Goal: Information Seeking & Learning: Learn about a topic

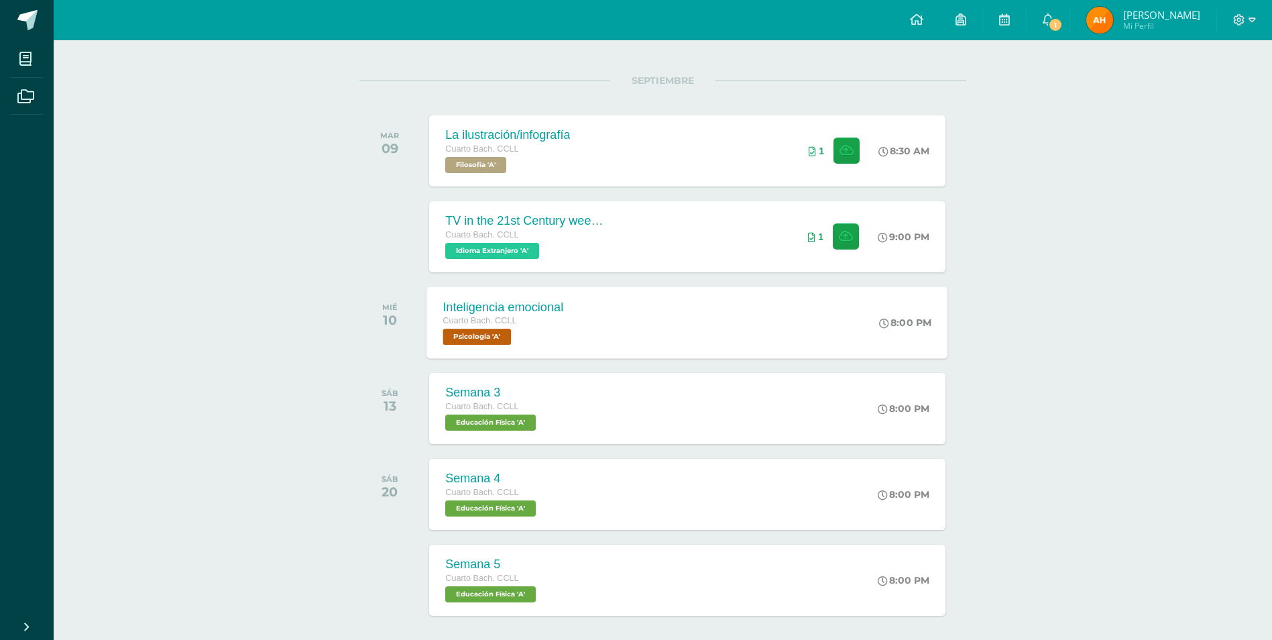
scroll to position [210, 0]
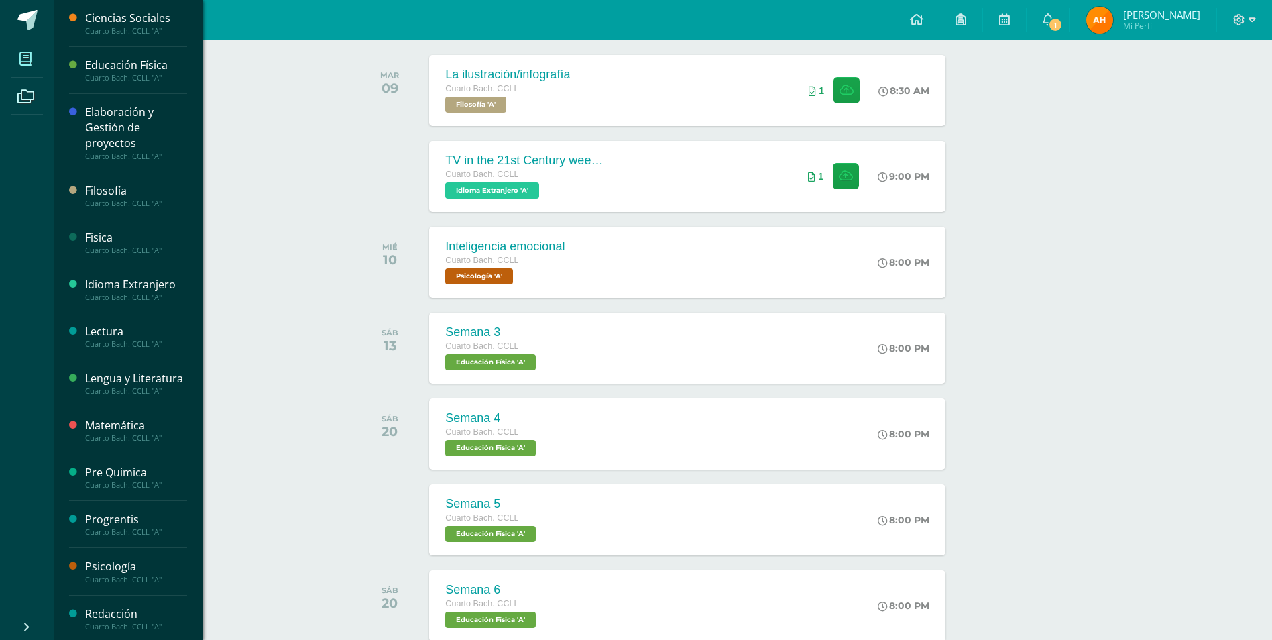
click at [39, 66] on span at bounding box center [26, 59] width 30 height 30
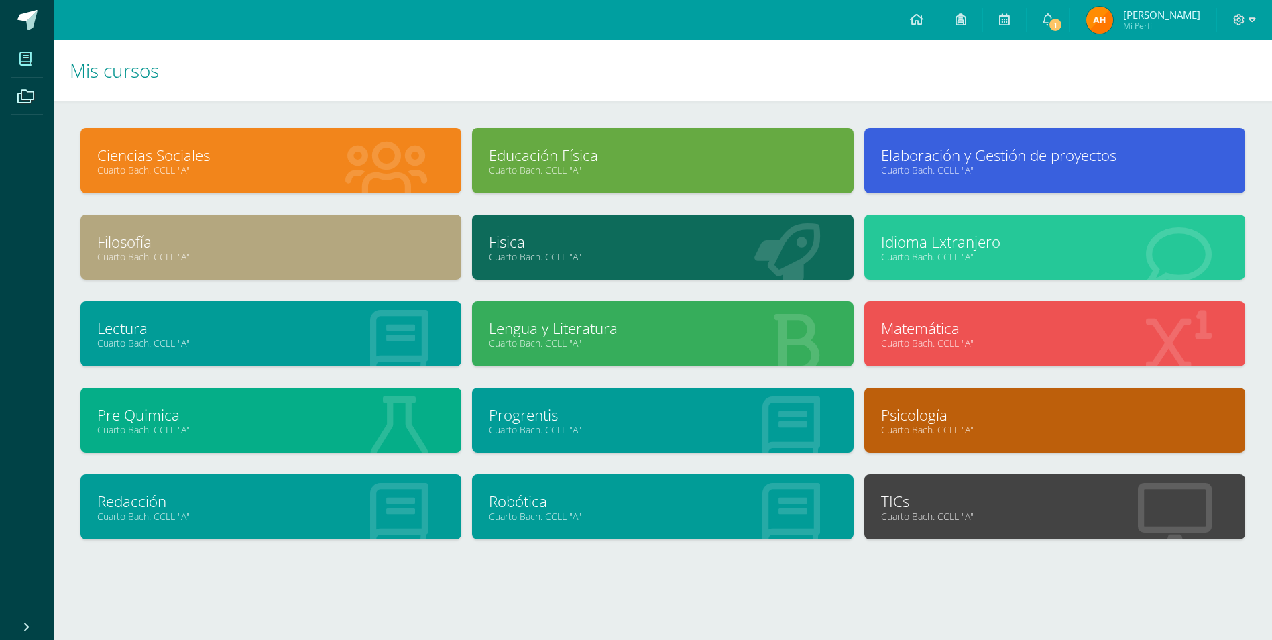
click at [1036, 177] on div "Elaboración y Gestión de proyectos Cuarto [PERSON_NAME]. CCLL "A"" at bounding box center [1054, 160] width 381 height 65
click at [1003, 166] on link "Cuarto Bach. CCLL "A"" at bounding box center [1054, 170] width 347 height 13
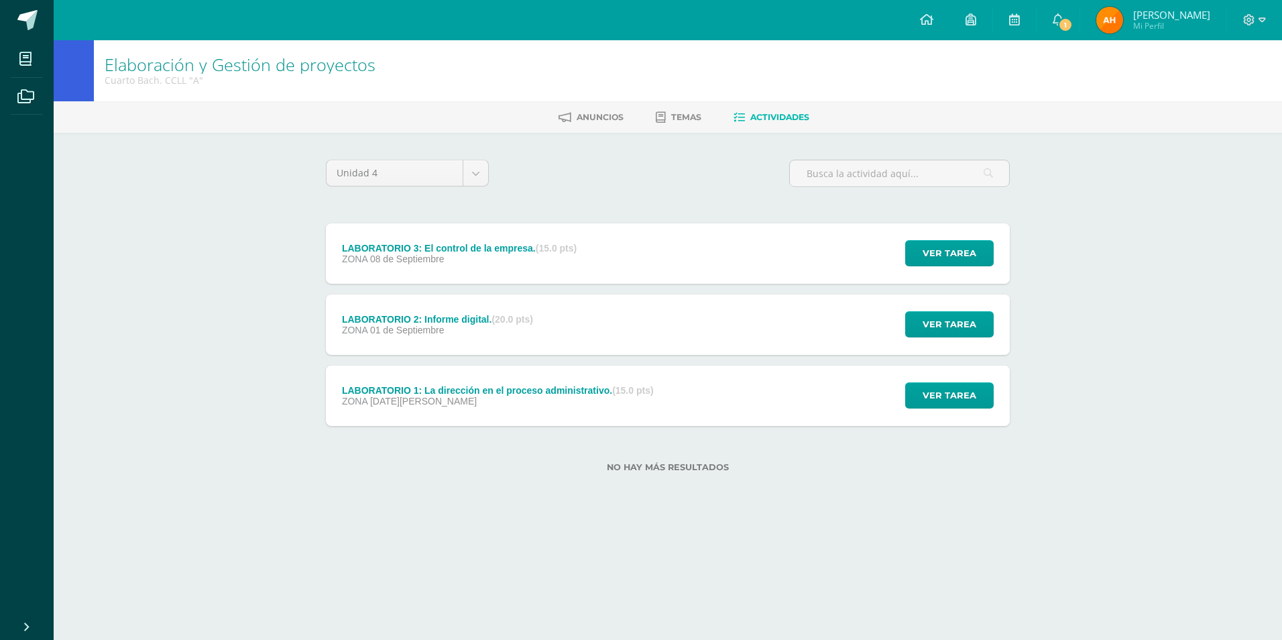
click at [736, 283] on div "LABORATORIO 3: El control de la empresa. (15.0 pts) ZONA [DATE] Ver tarea LABOR…" at bounding box center [668, 253] width 684 height 60
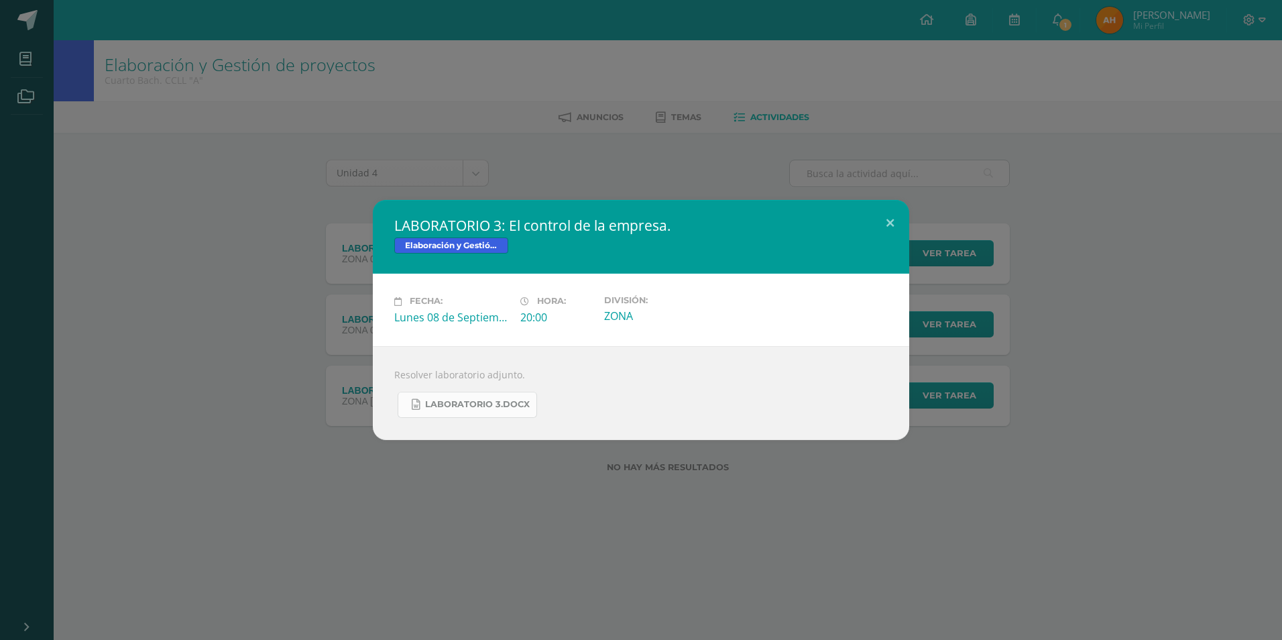
click at [482, 398] on link "LABORATORIO 3.docx" at bounding box center [467, 405] width 139 height 26
click at [916, 211] on div "LABORATORIO 3: El control de la empresa. Elaboración y Gestión de proyectos Fec…" at bounding box center [640, 319] width 1271 height 239
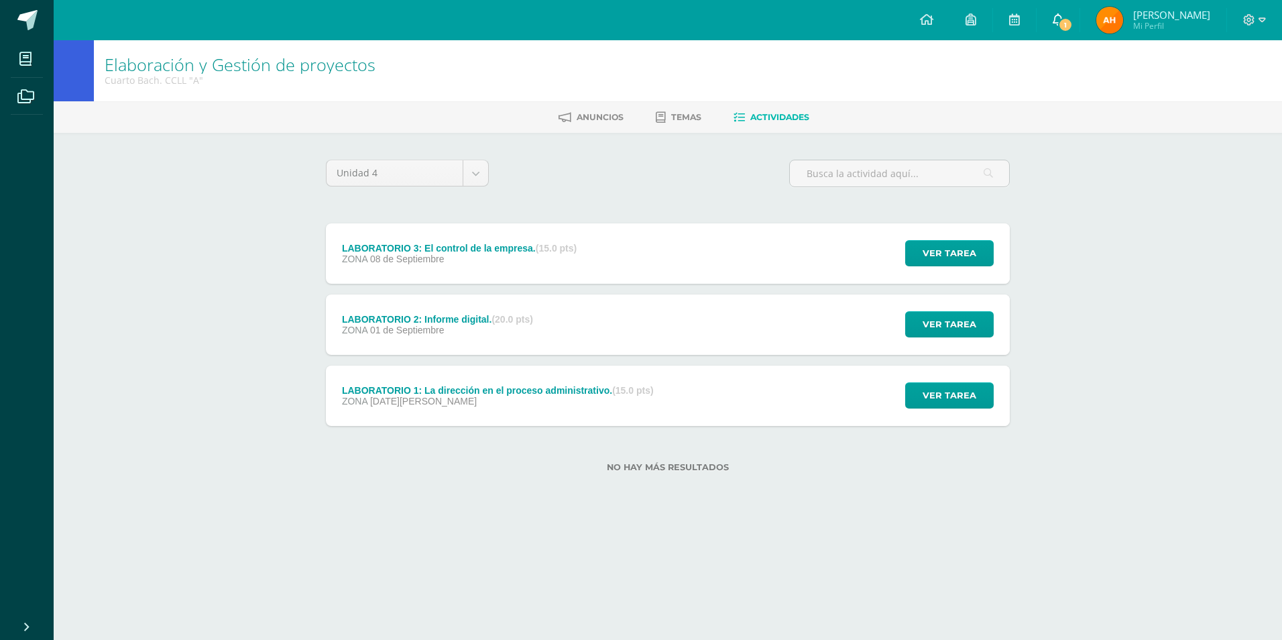
click at [1073, 23] on span "1" at bounding box center [1065, 24] width 15 height 15
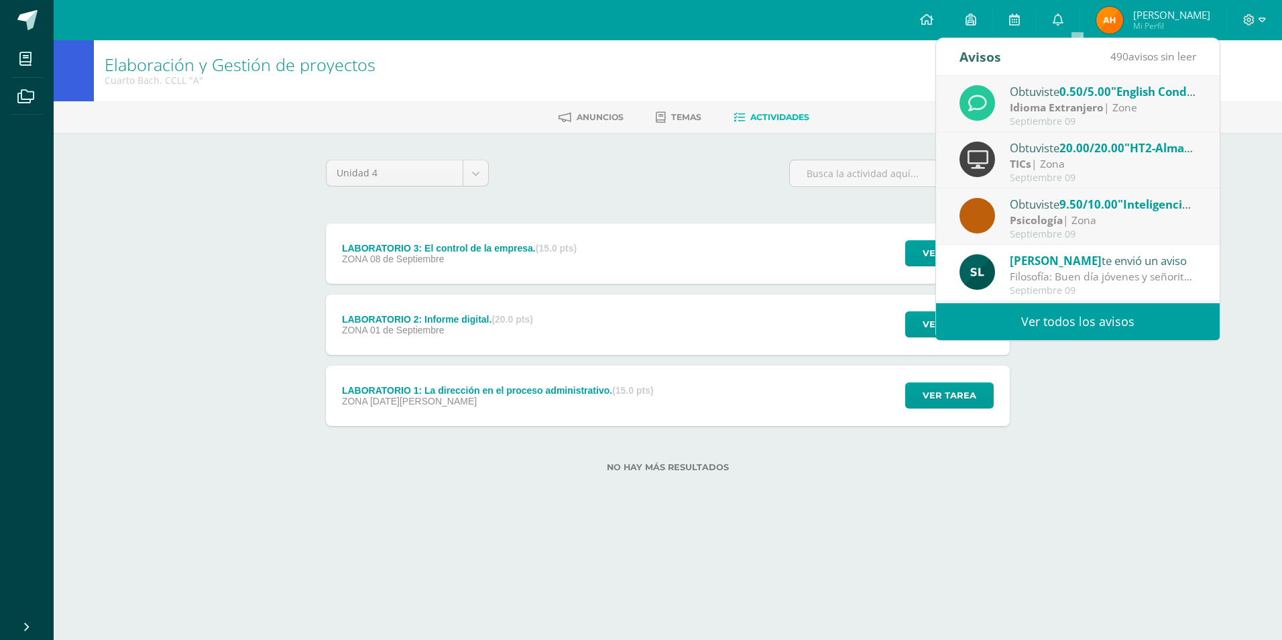
click at [1033, 117] on div "Septiembre 09" at bounding box center [1103, 121] width 186 height 11
